Goal: Information Seeking & Learning: Learn about a topic

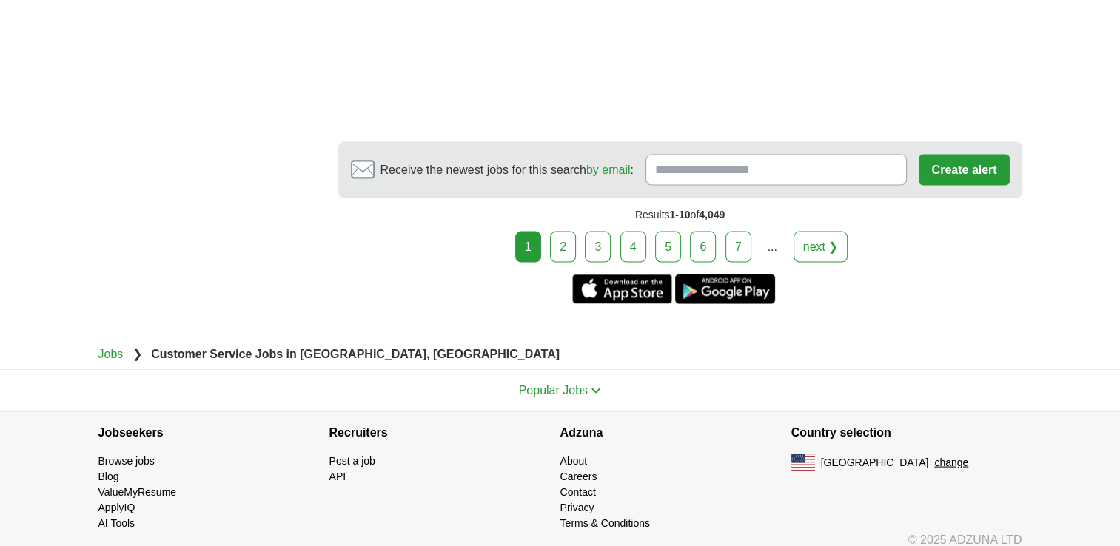
scroll to position [2876, 0]
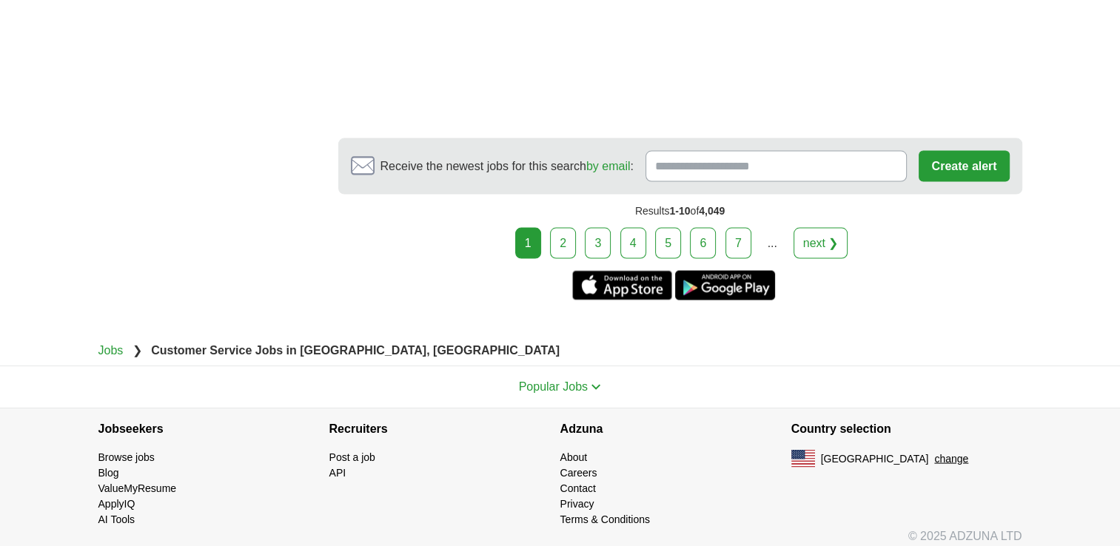
click at [604, 237] on link "3" at bounding box center [598, 243] width 26 height 31
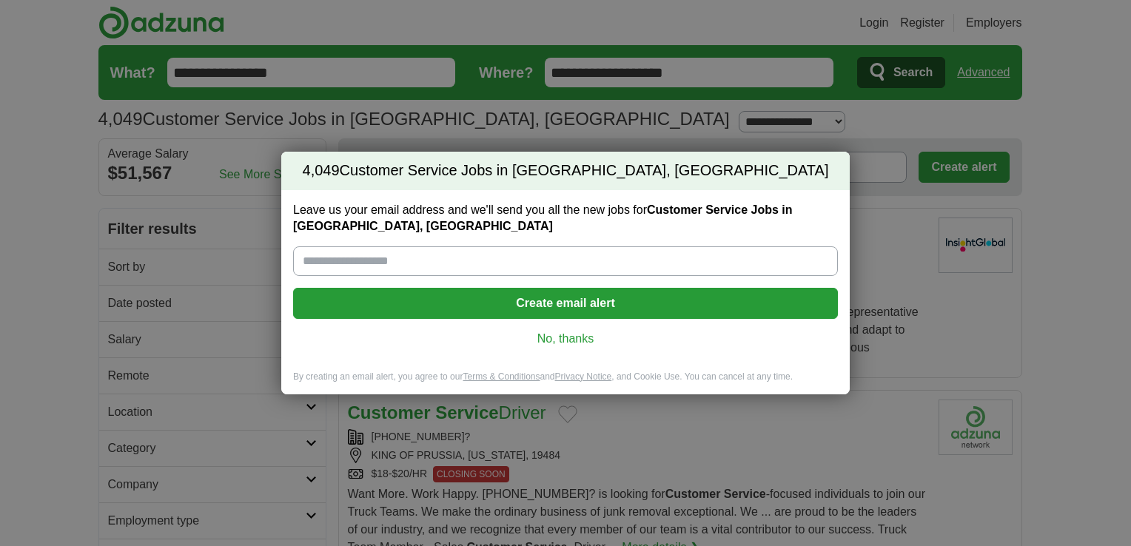
click at [575, 332] on link "No, thanks" at bounding box center [565, 339] width 521 height 16
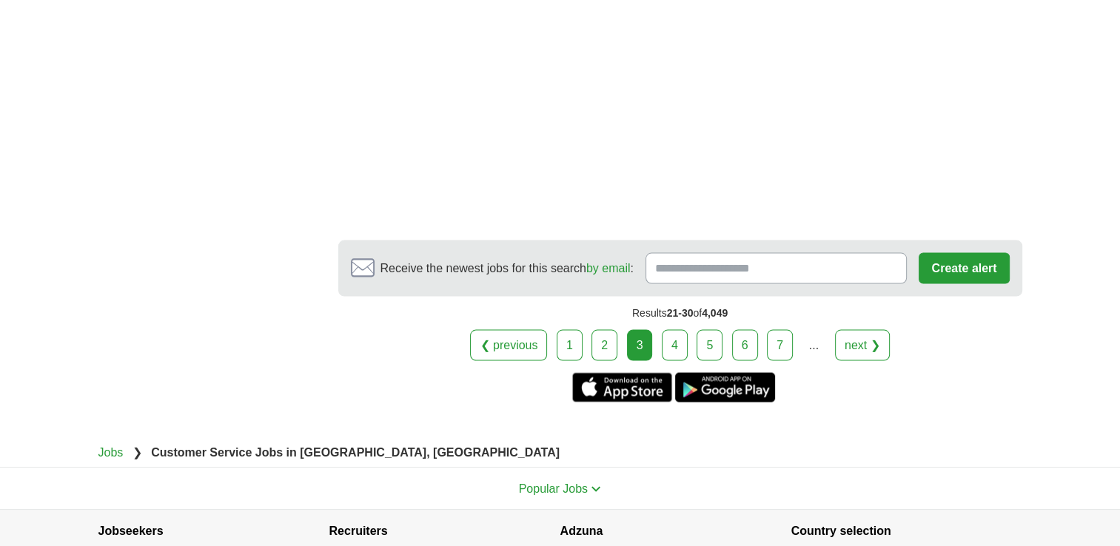
scroll to position [2877, 0]
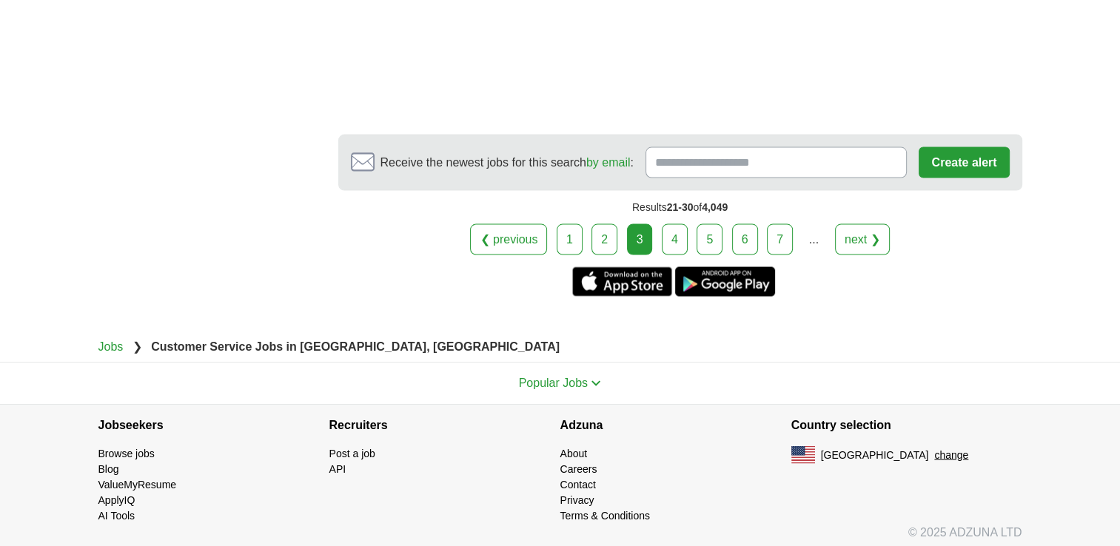
click at [561, 225] on link "1" at bounding box center [570, 239] width 26 height 31
